Goal: Task Accomplishment & Management: Manage account settings

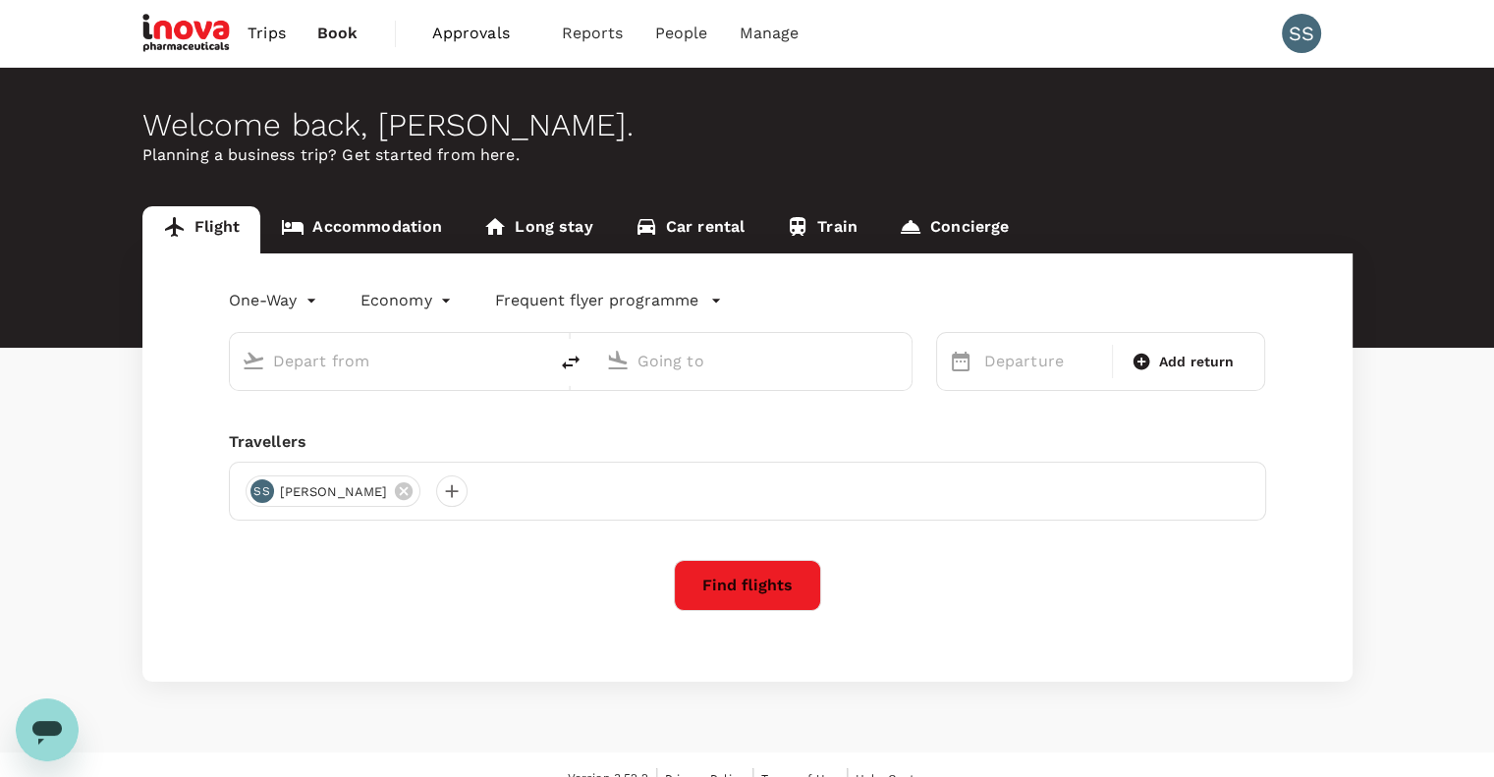
click at [467, 30] on span "Approvals" at bounding box center [481, 34] width 98 height 24
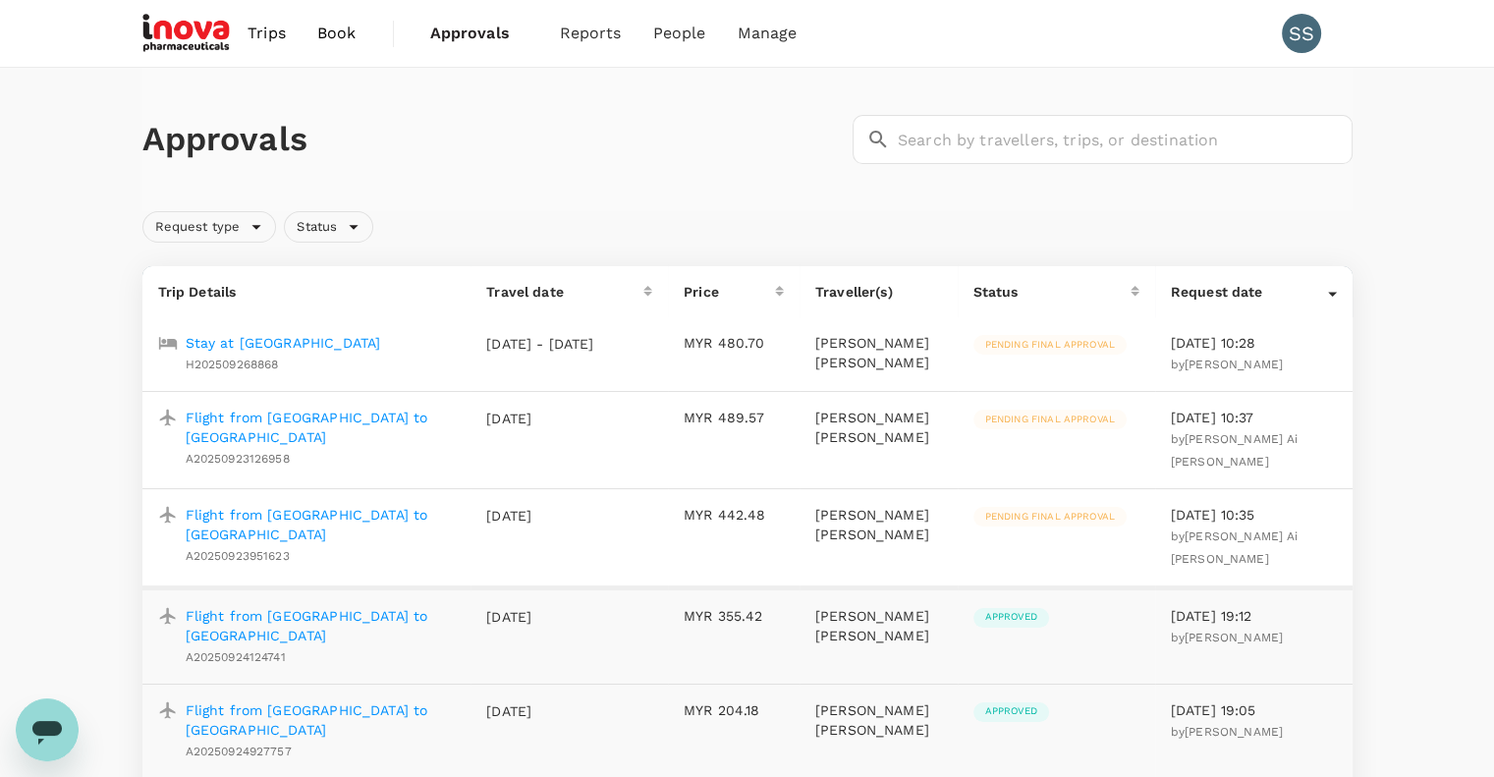
click at [311, 505] on p "Flight from [GEOGRAPHIC_DATA] to [GEOGRAPHIC_DATA]" at bounding box center [321, 524] width 270 height 39
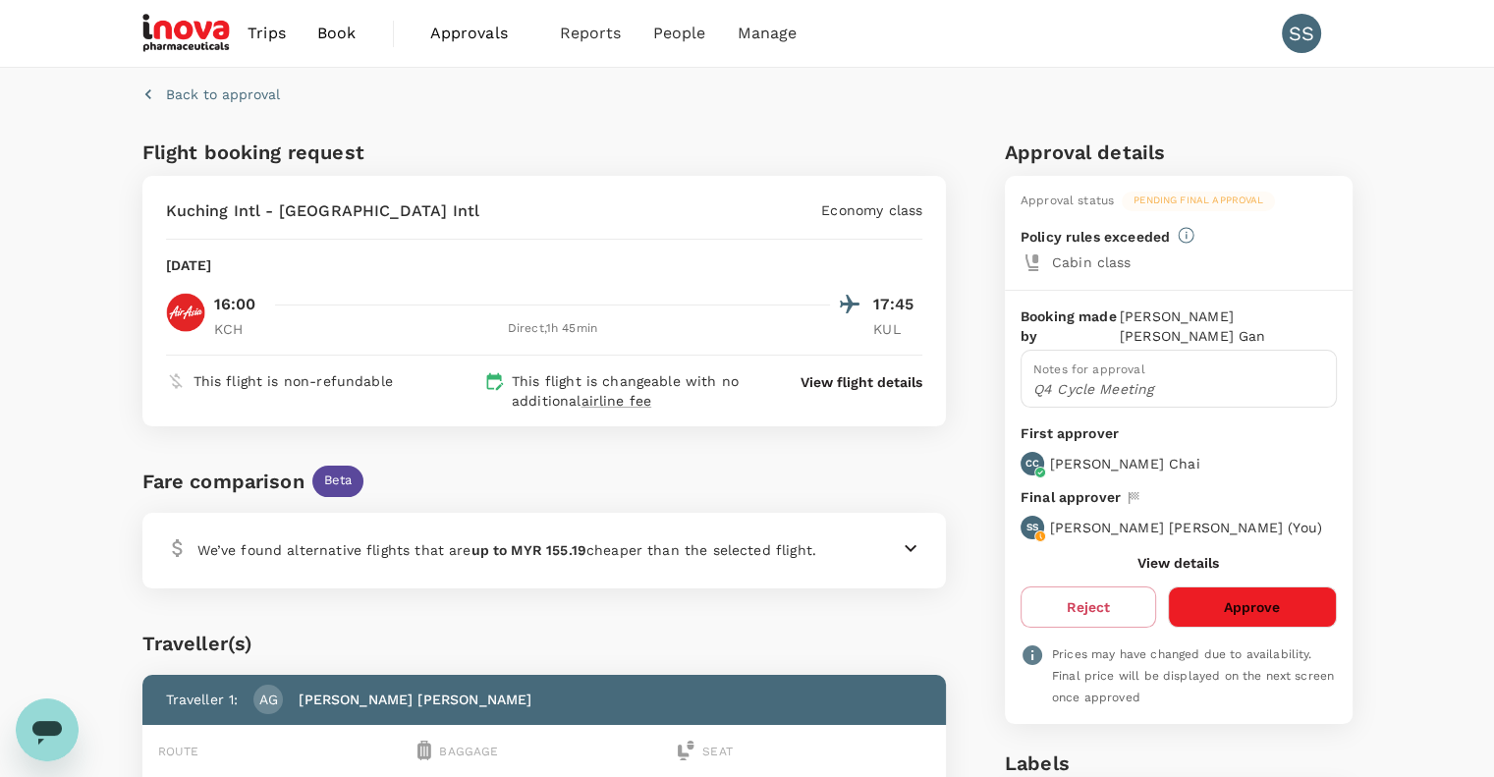
click at [1192, 590] on button "Approve" at bounding box center [1252, 607] width 168 height 41
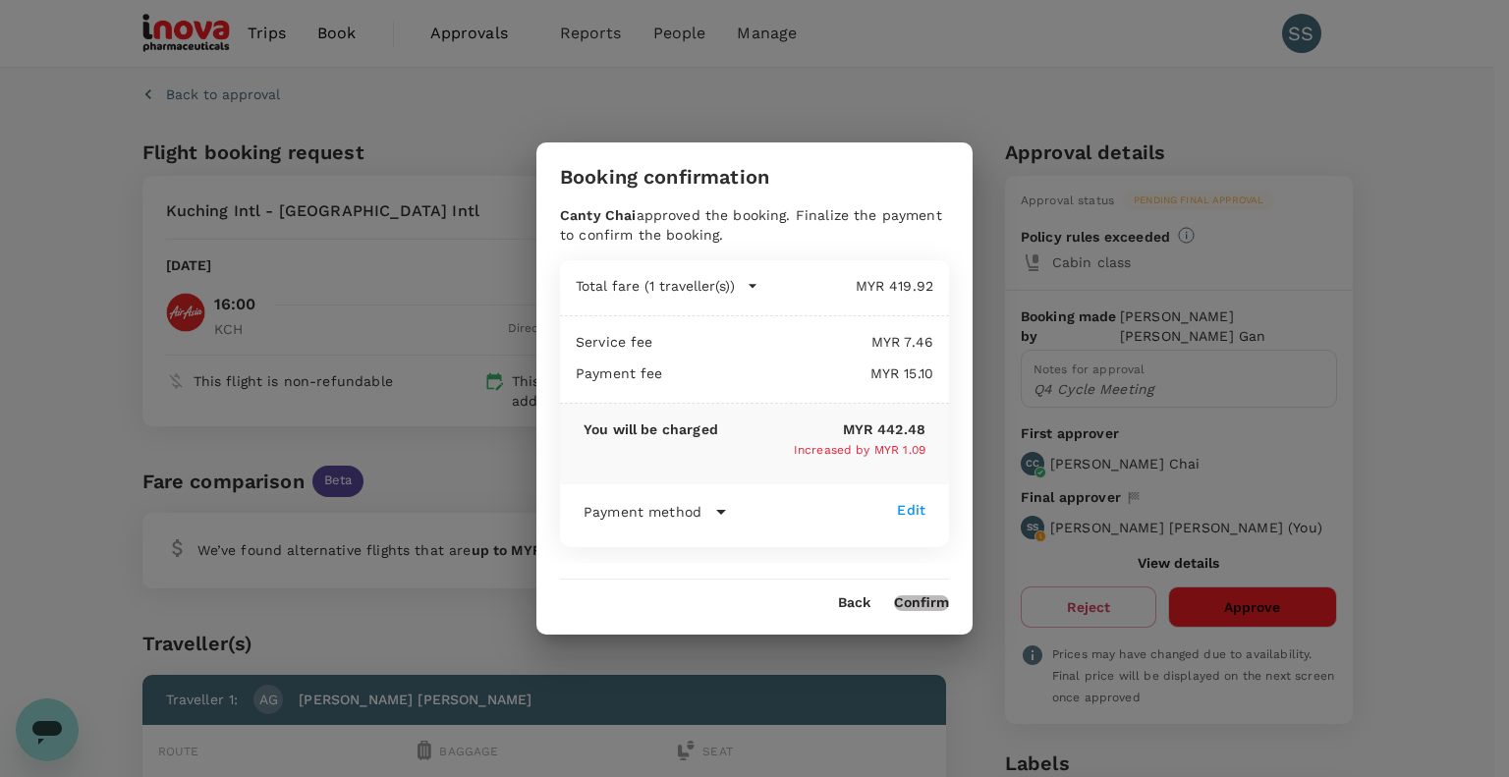
click at [924, 601] on button "Confirm" at bounding box center [921, 603] width 55 height 16
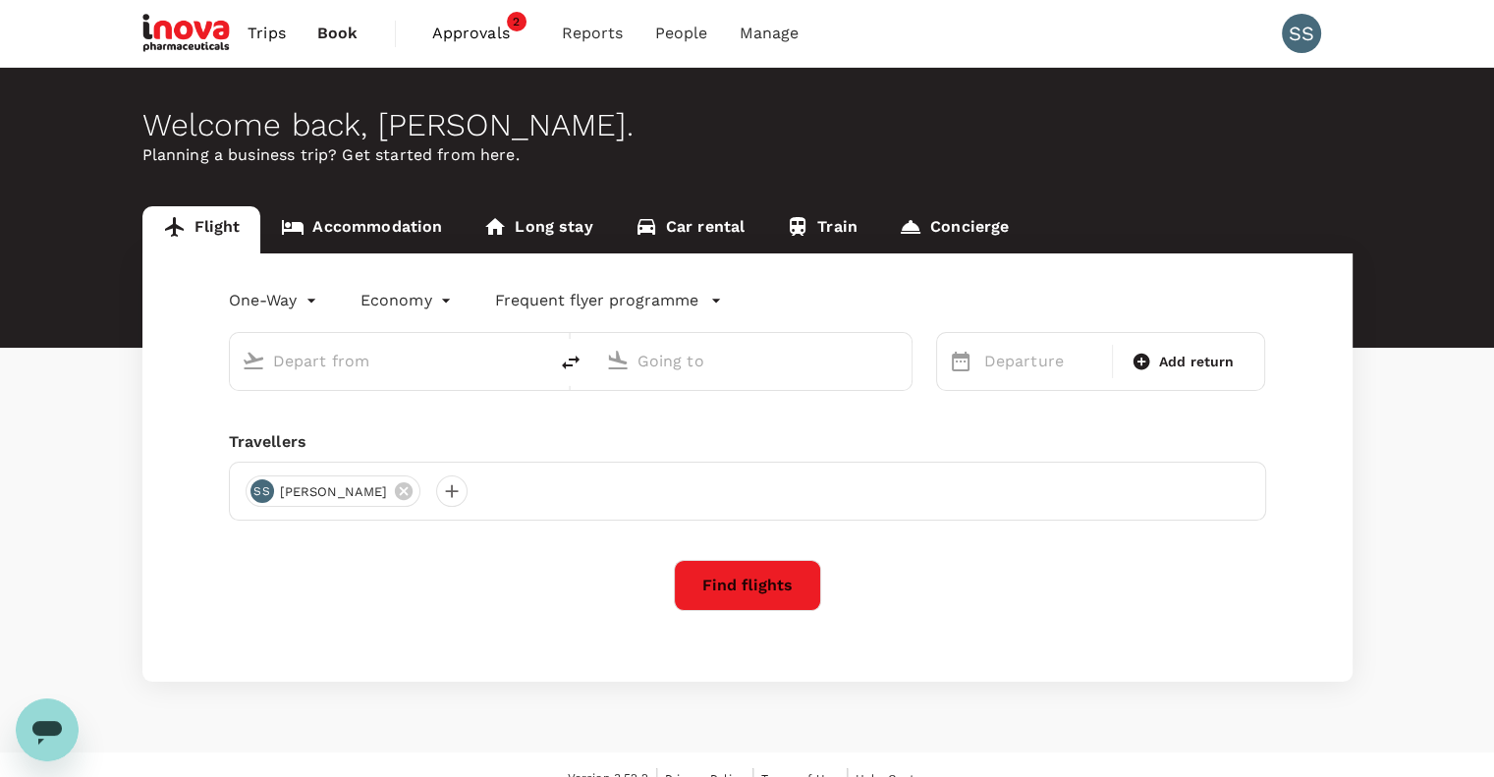
click at [456, 38] on span "Approvals" at bounding box center [481, 34] width 98 height 24
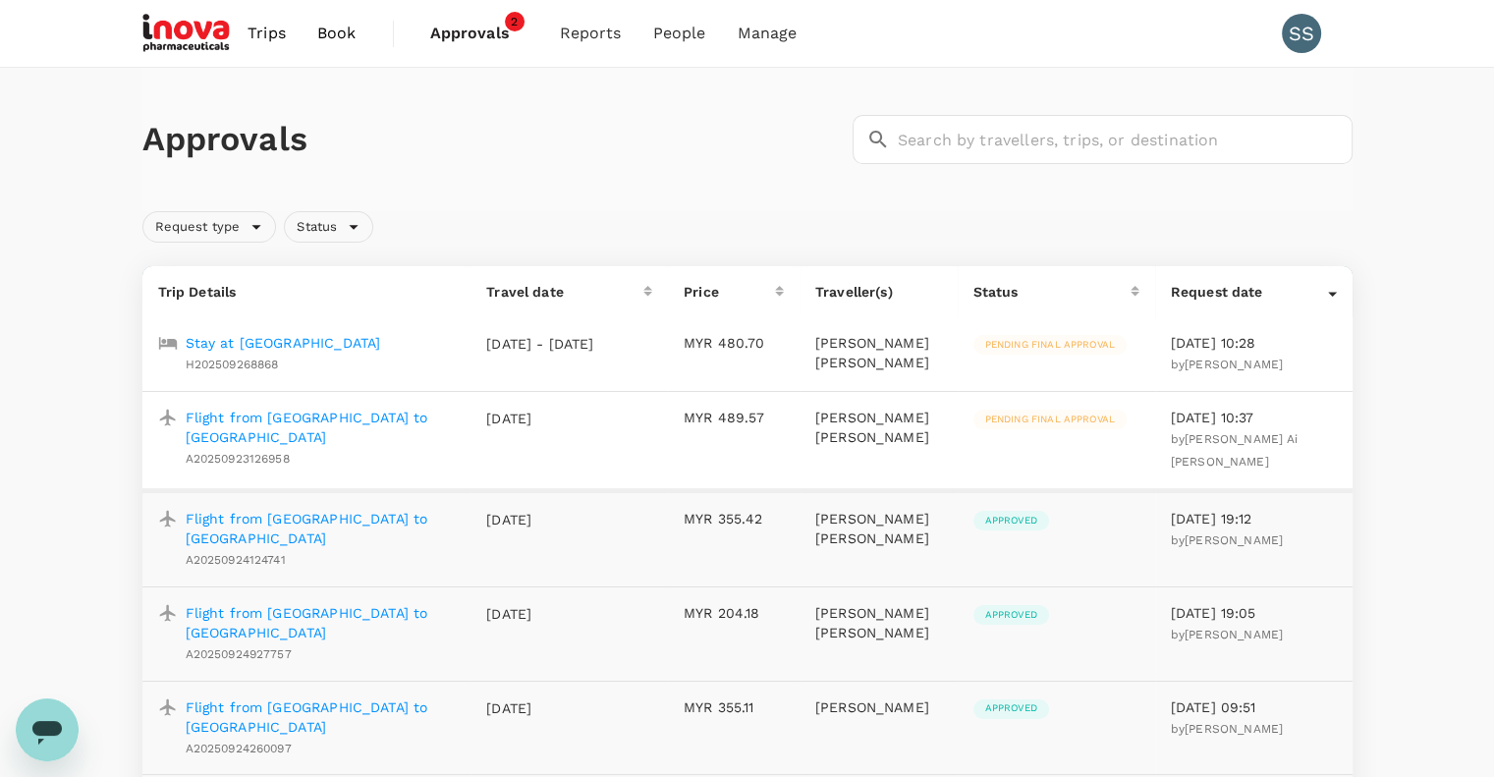
click at [329, 416] on p "Flight from [GEOGRAPHIC_DATA] to [GEOGRAPHIC_DATA]" at bounding box center [321, 427] width 270 height 39
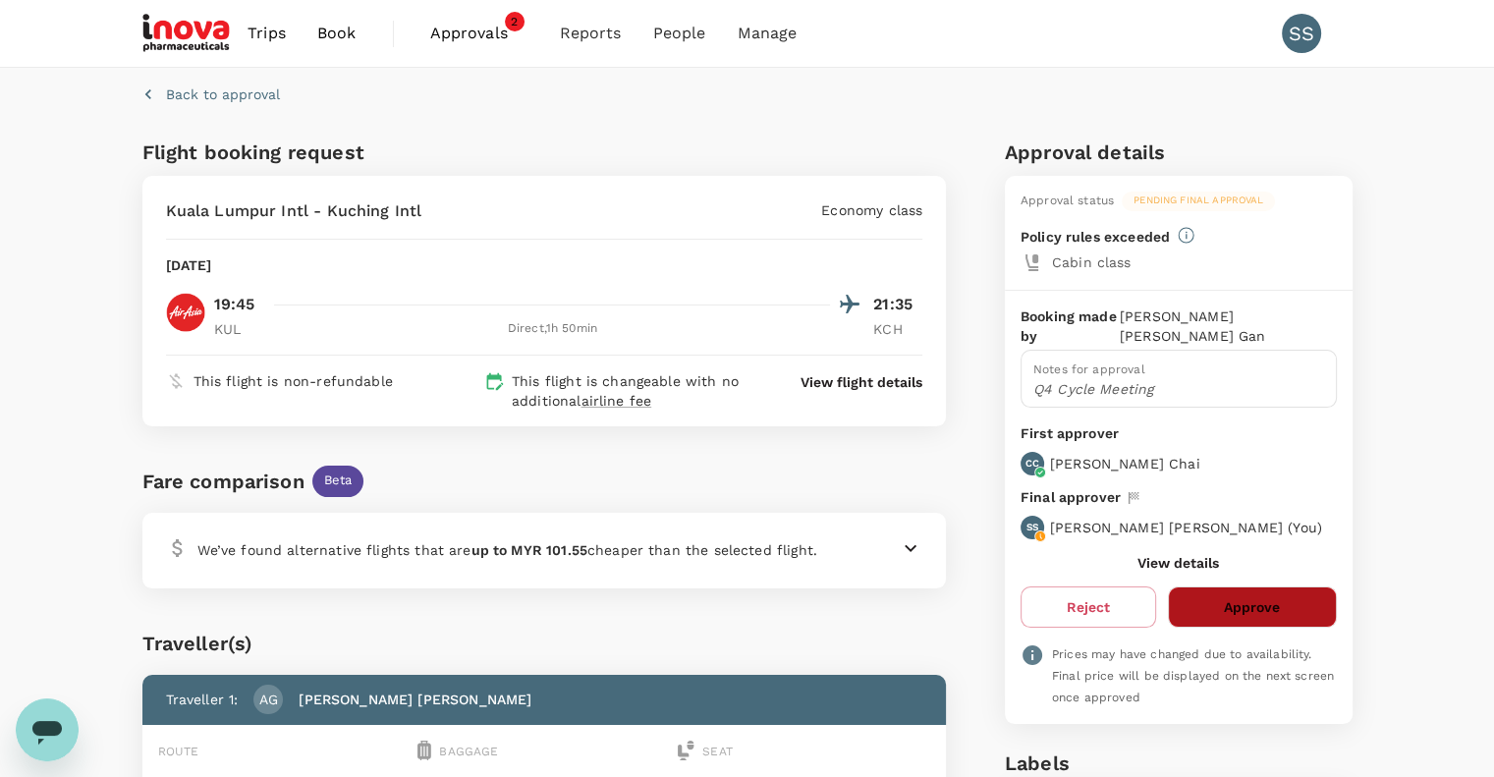
click at [1213, 587] on button "Approve" at bounding box center [1252, 607] width 168 height 41
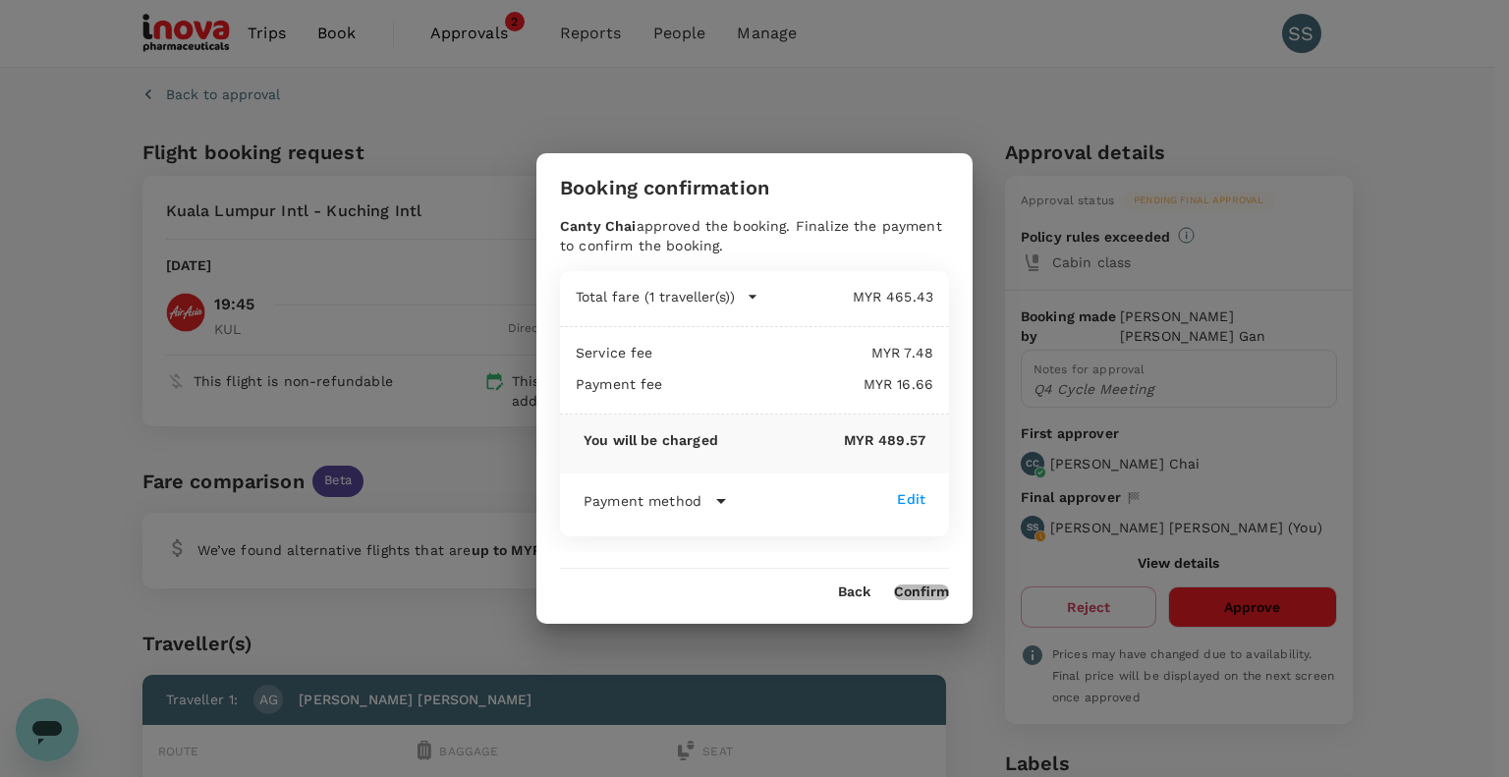
click at [923, 592] on button "Confirm" at bounding box center [921, 593] width 55 height 16
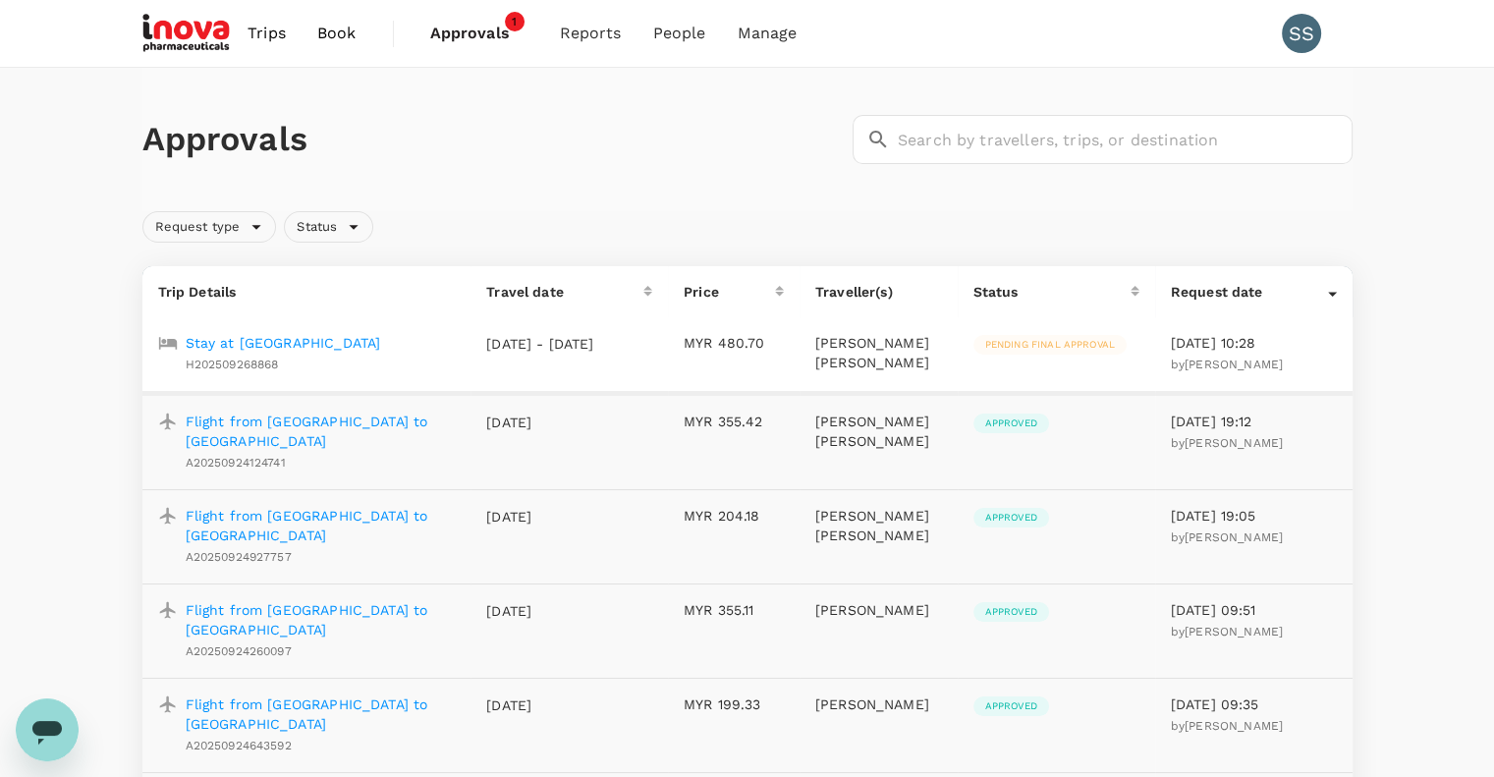
click at [307, 341] on p "Stay at [GEOGRAPHIC_DATA]" at bounding box center [284, 343] width 196 height 20
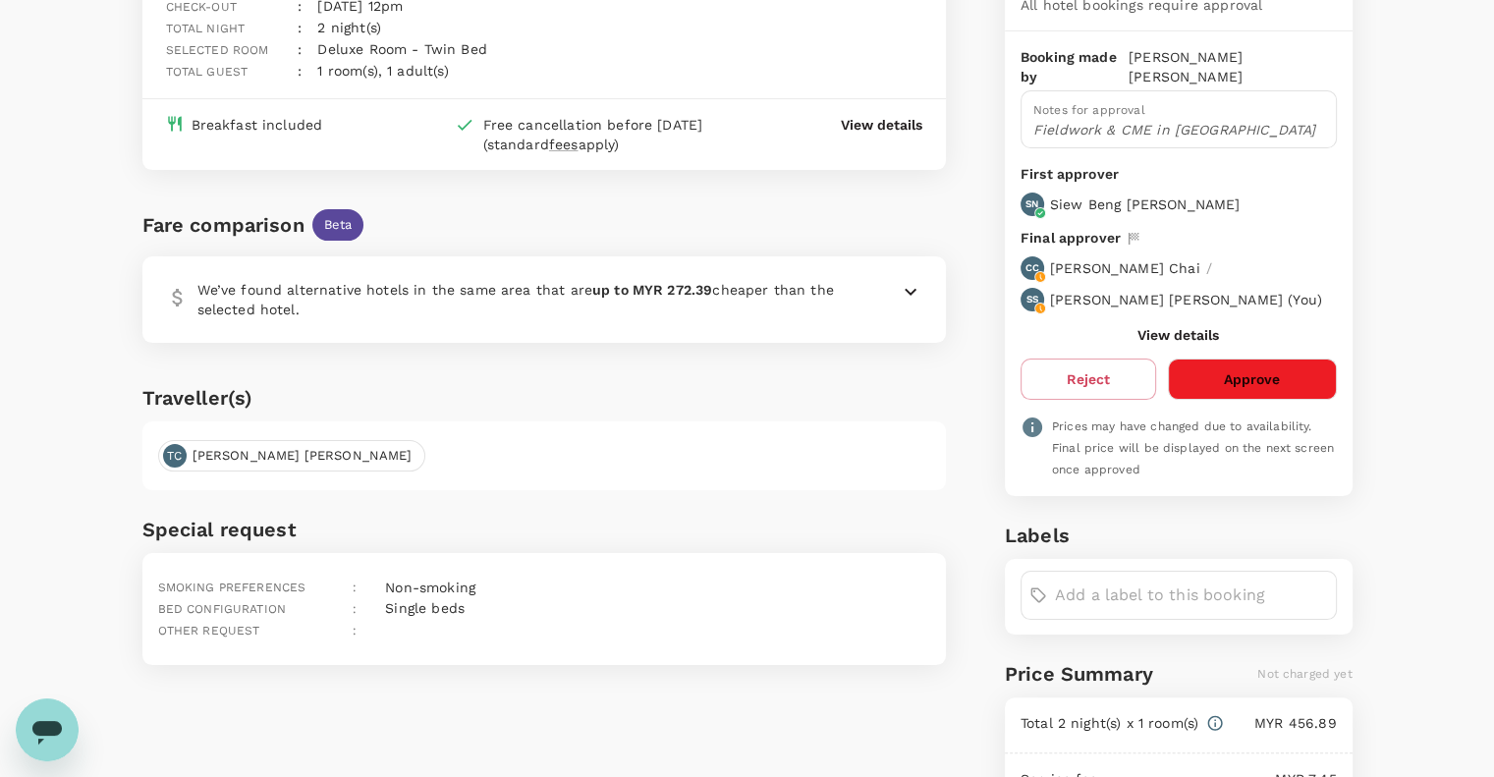
scroll to position [261, 0]
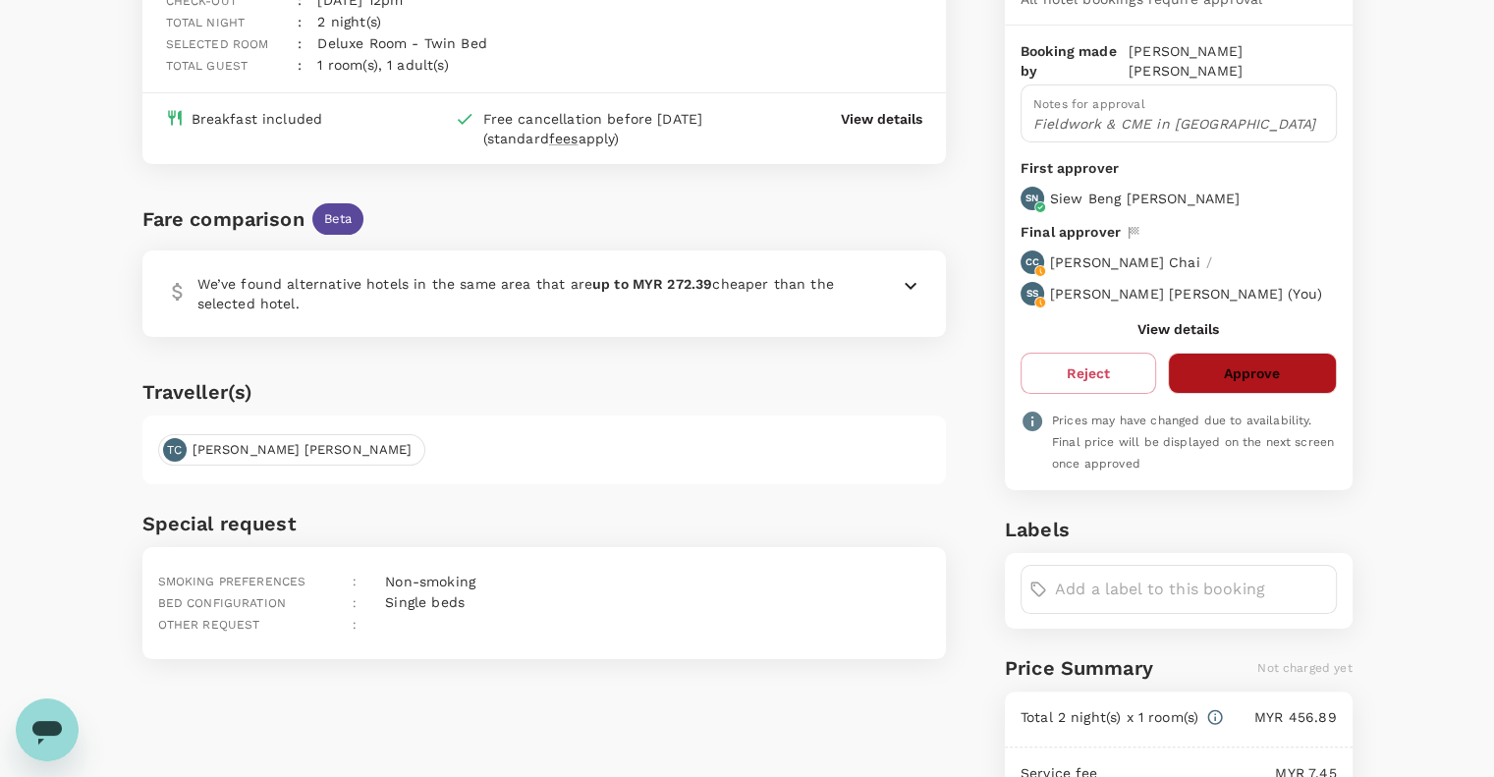
click at [1211, 354] on button "Approve" at bounding box center [1252, 373] width 168 height 41
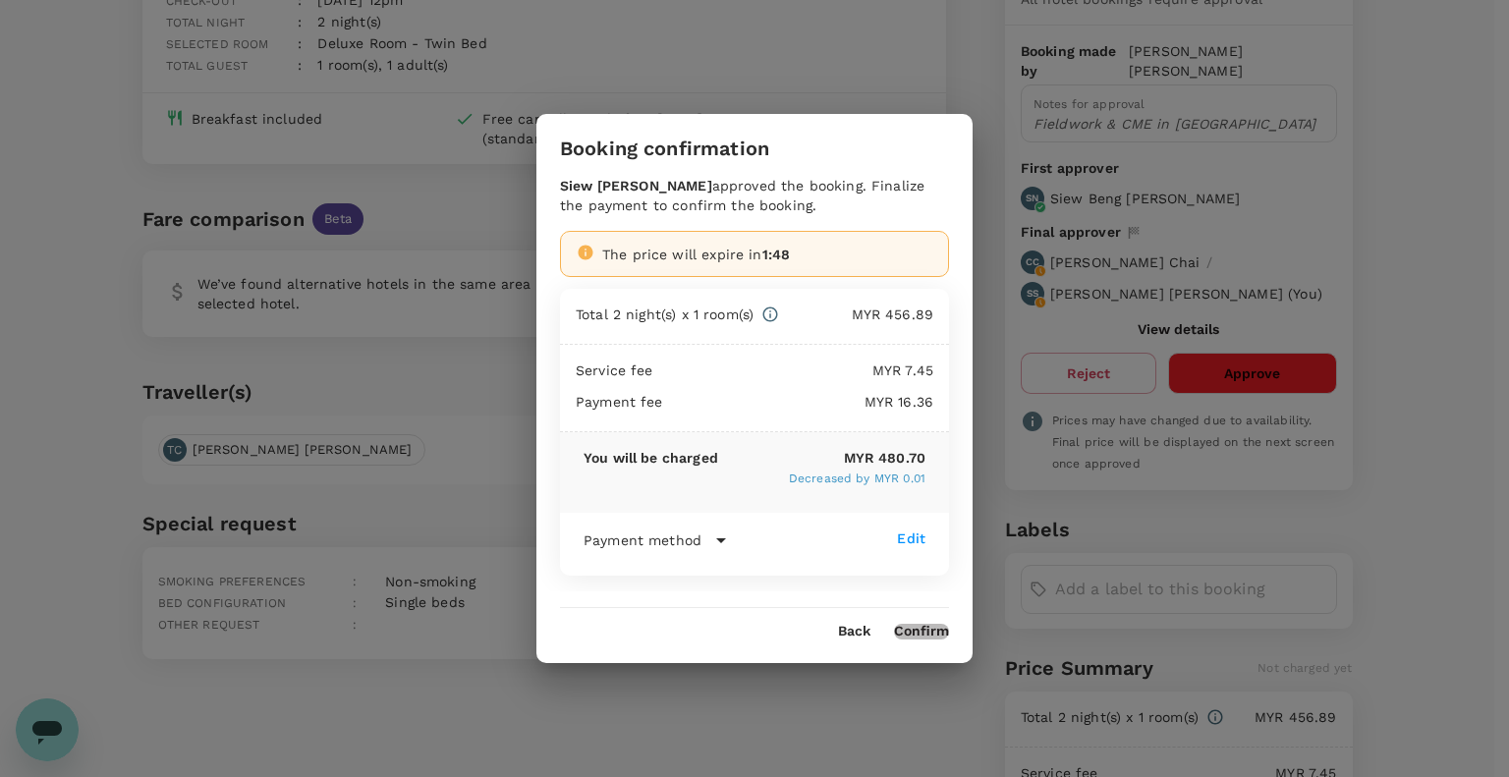
click at [908, 630] on button "Confirm" at bounding box center [921, 632] width 55 height 16
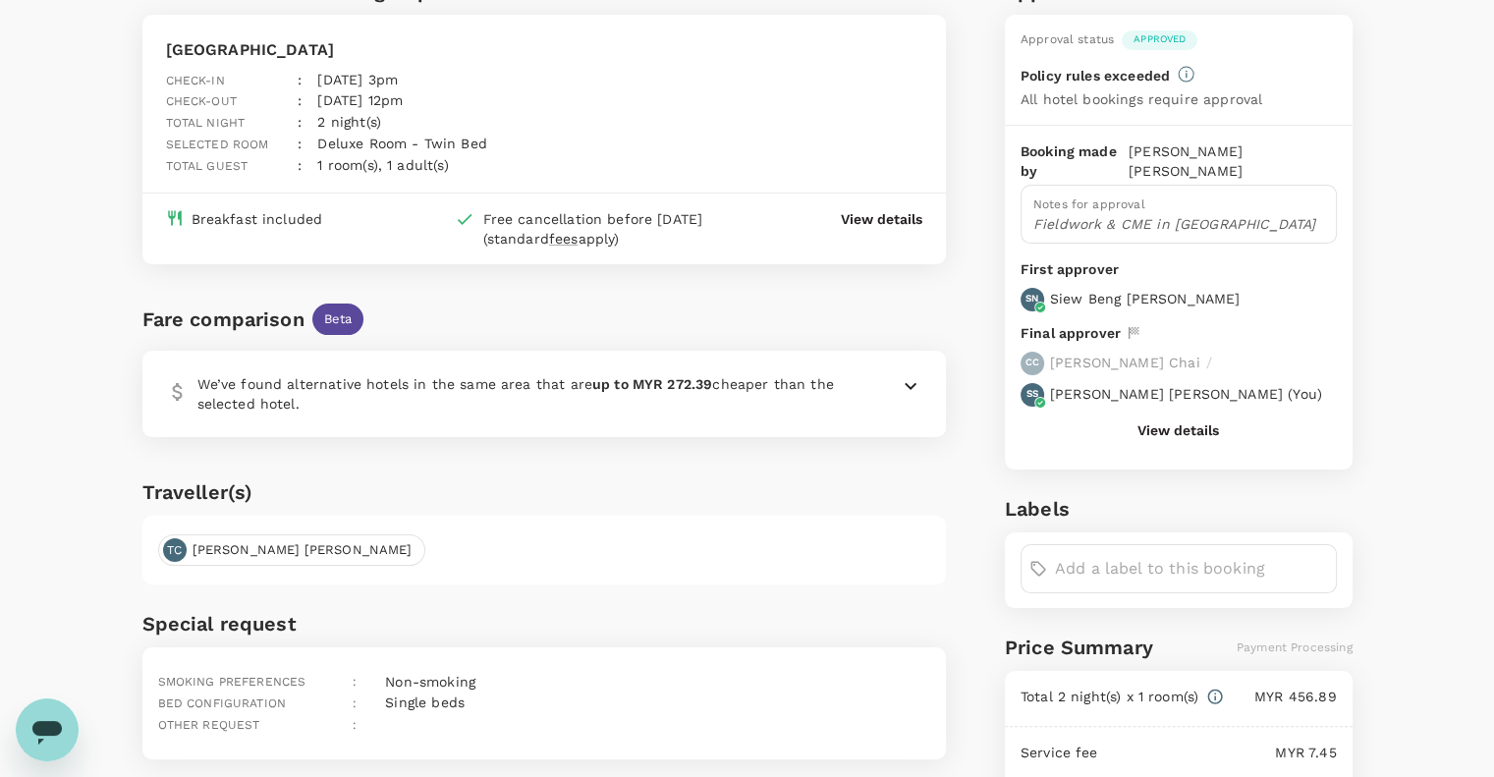
click at [796, 127] on div "[GEOGRAPHIC_DATA] Check-in : [DATE] 3pm Check-out : [DATE] 12pm Total night : 2…" at bounding box center [540, 103] width 765 height 147
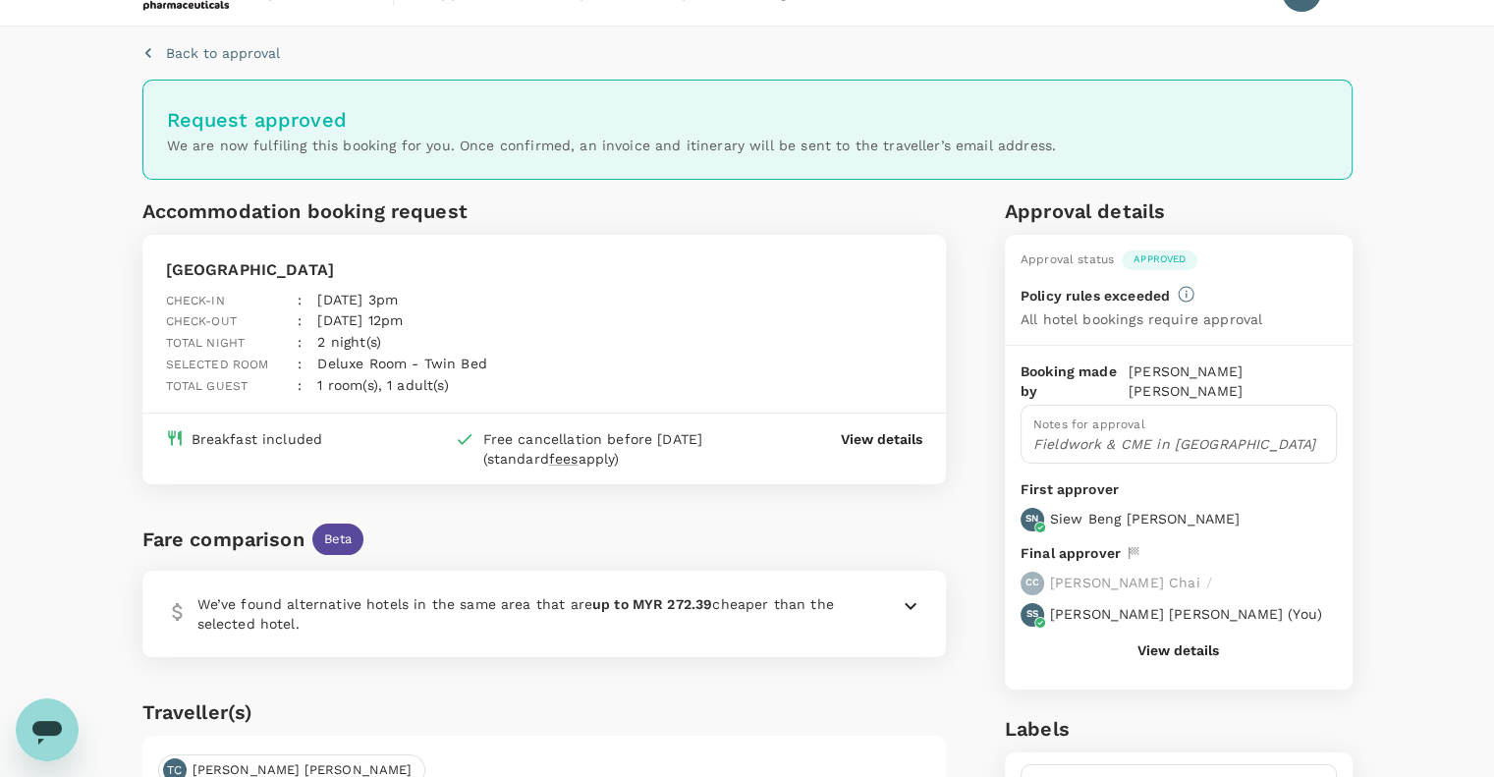
scroll to position [0, 0]
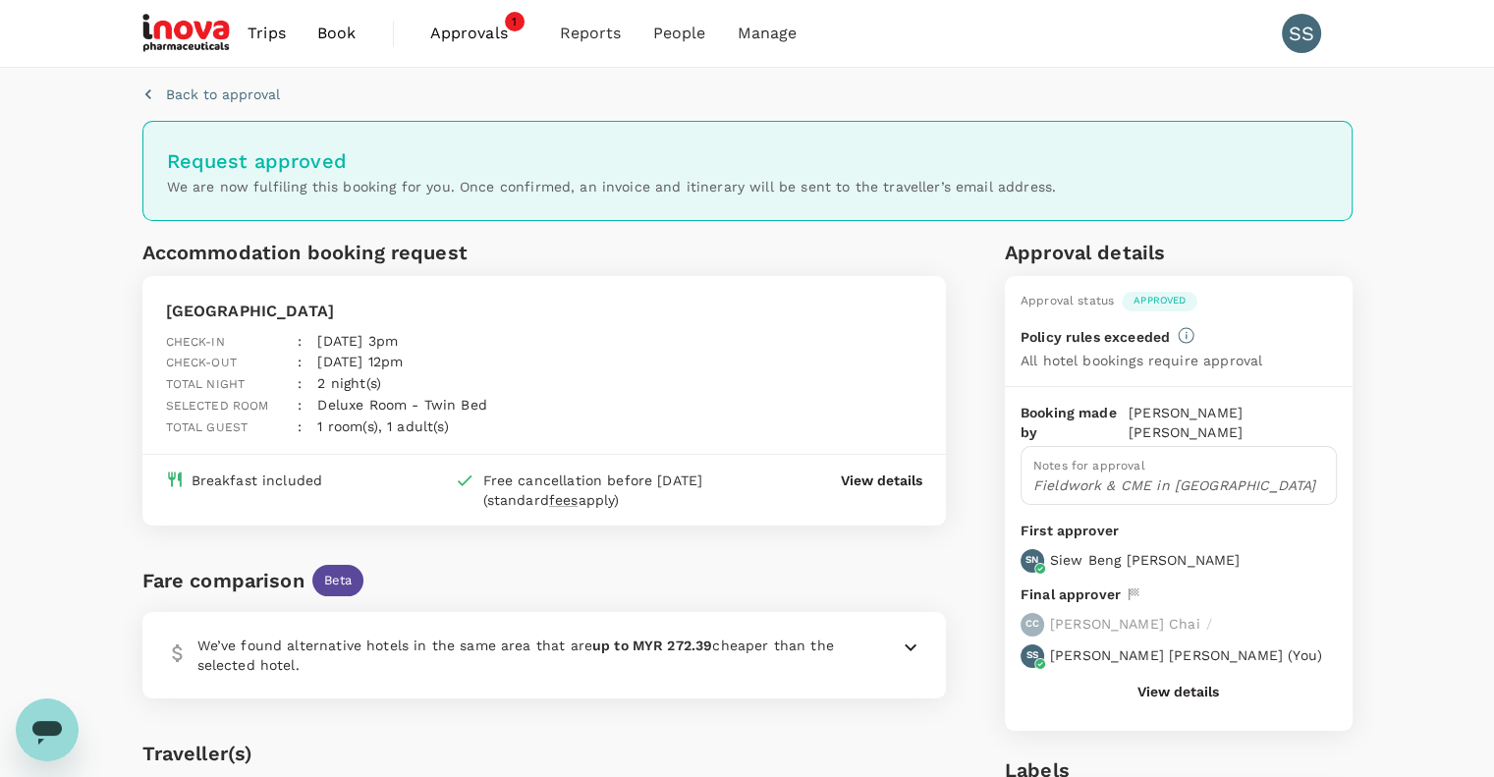
click at [483, 33] on span "Approvals" at bounding box center [479, 34] width 98 height 24
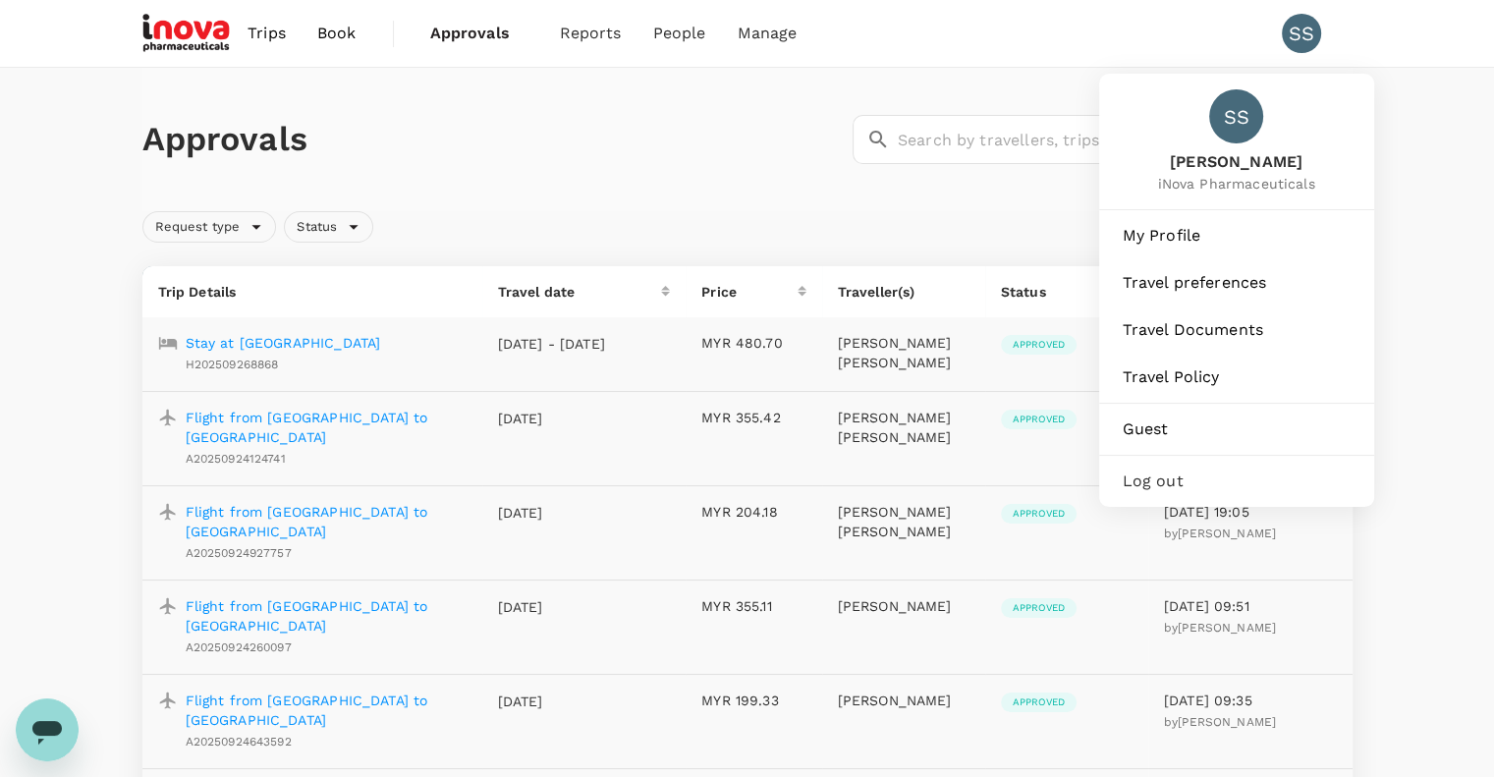
click at [1301, 38] on div "SS" at bounding box center [1301, 33] width 39 height 39
click at [1142, 482] on span "Log out" at bounding box center [1237, 482] width 228 height 24
